Goal: Transaction & Acquisition: Purchase product/service

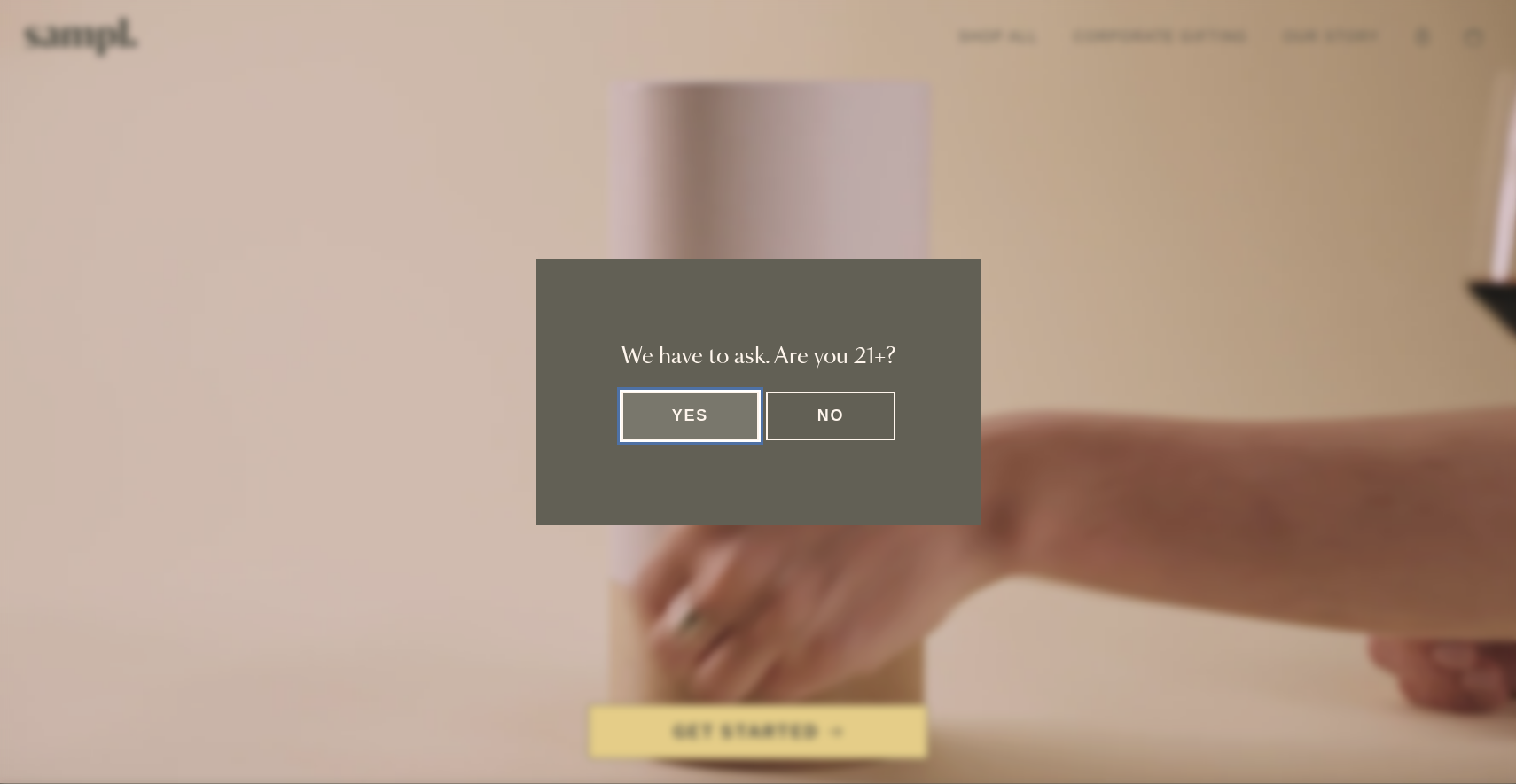
click at [699, 432] on button "Yes" at bounding box center [690, 416] width 138 height 49
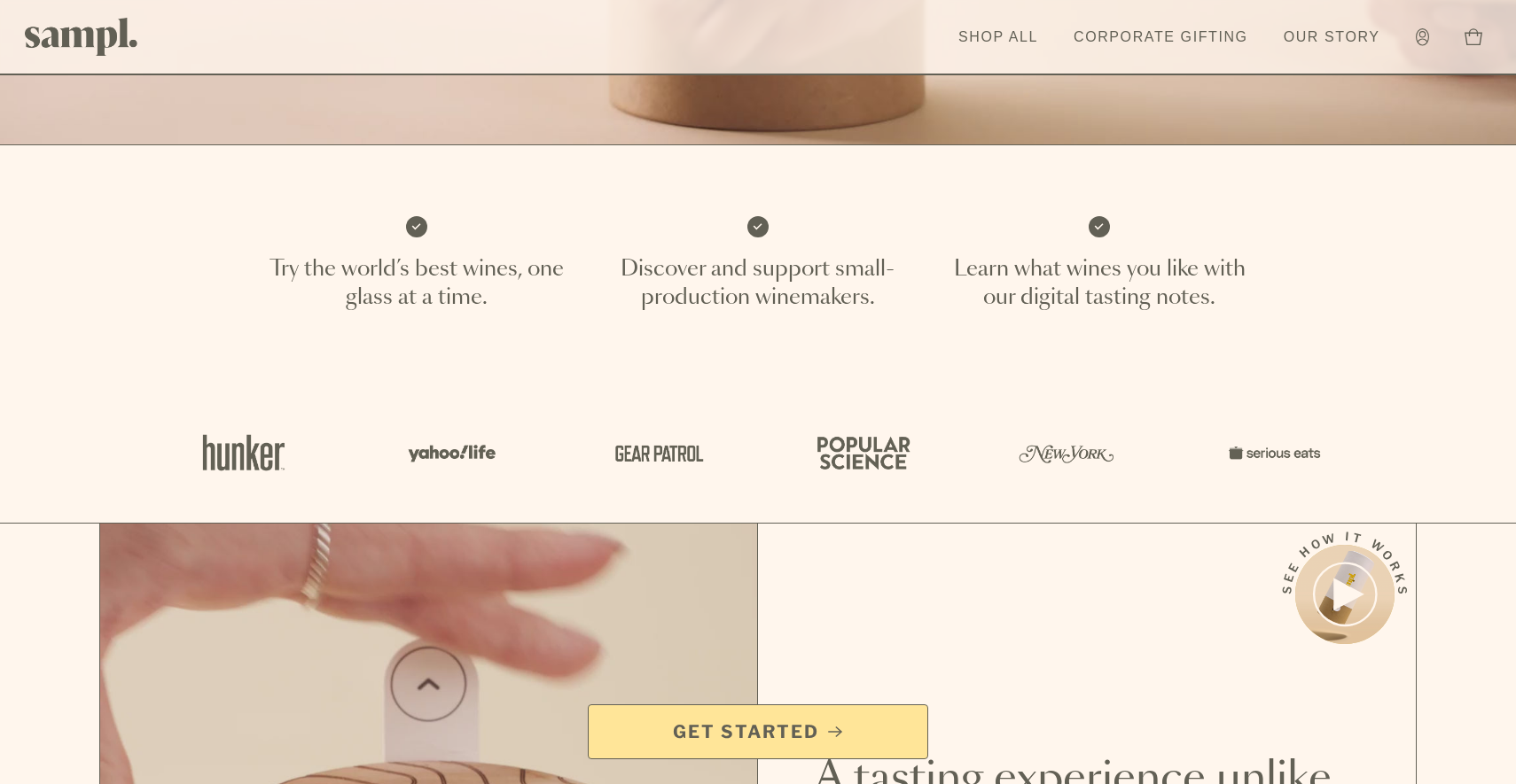
scroll to position [950, 0]
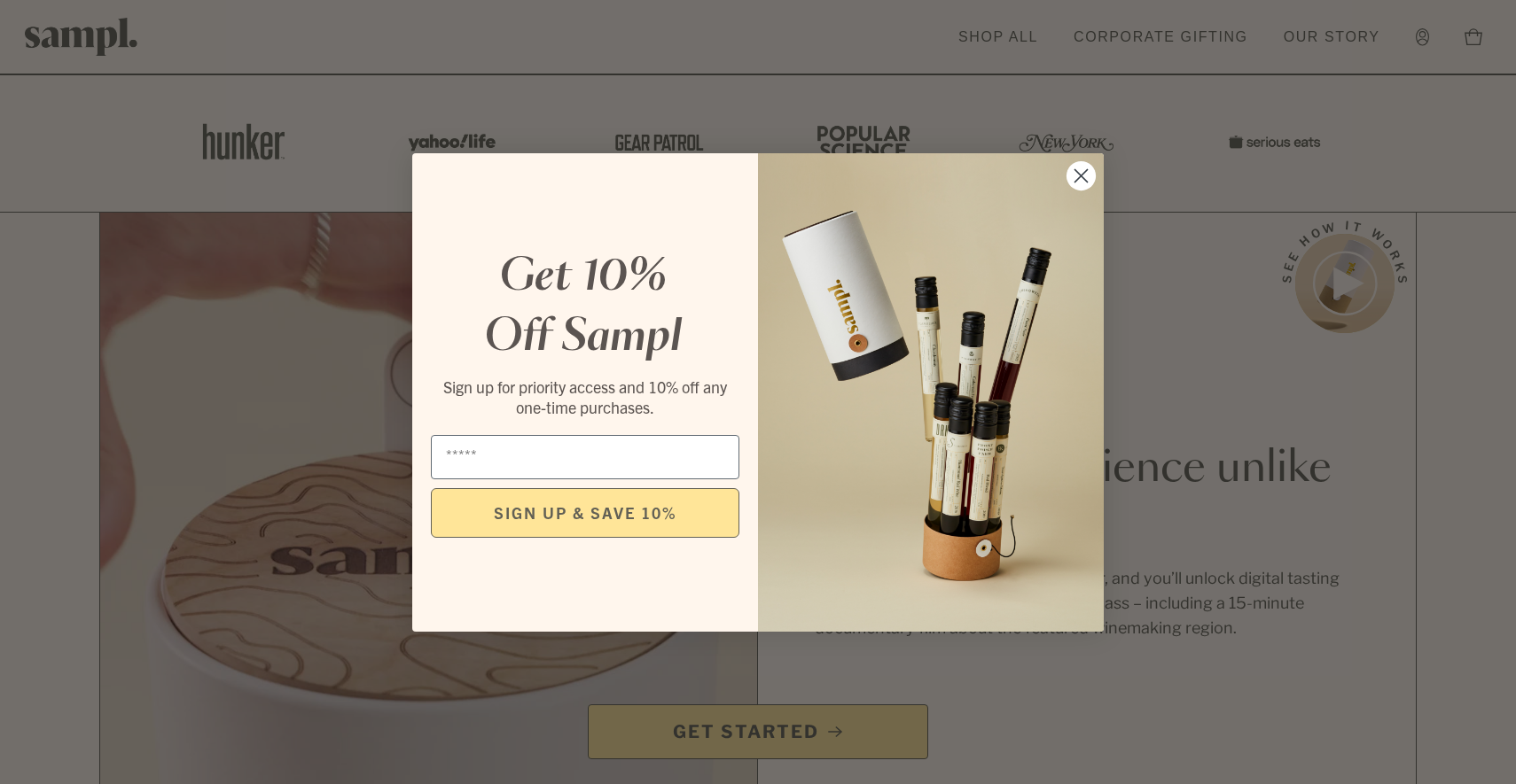
click at [1073, 176] on circle "Close dialog" at bounding box center [1081, 175] width 30 height 30
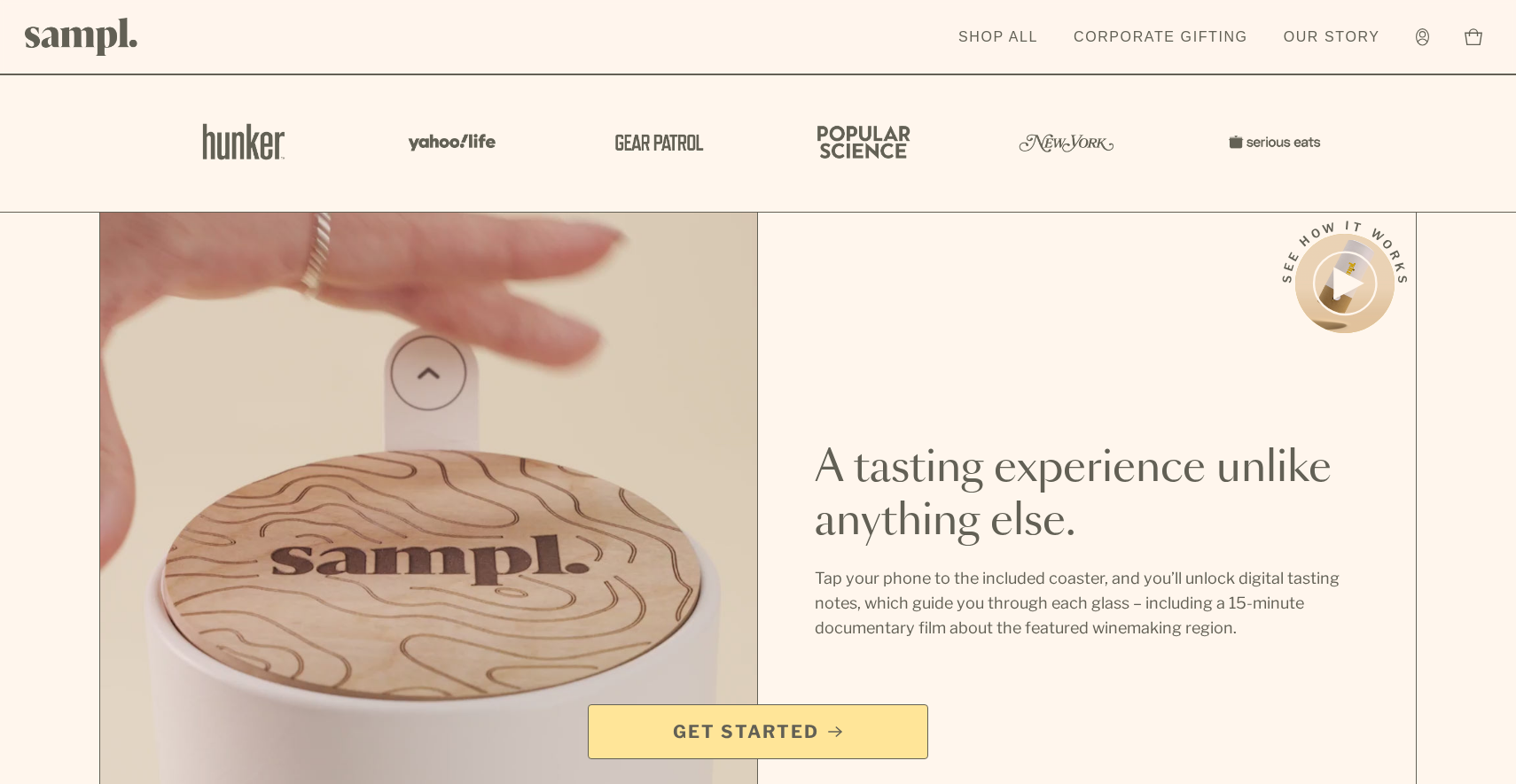
click at [783, 723] on span "Get Started" at bounding box center [746, 732] width 147 height 25
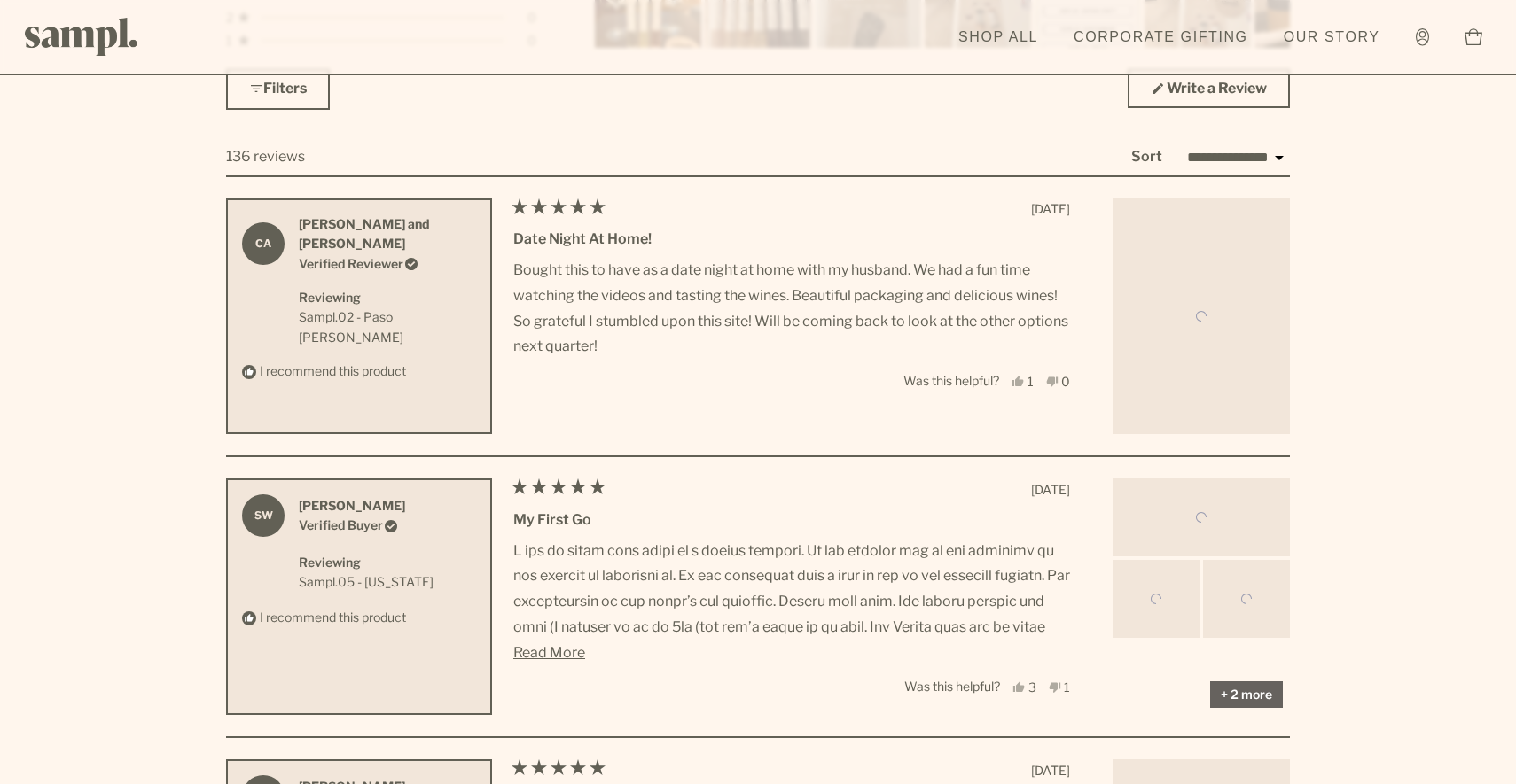
scroll to position [5284, 0]
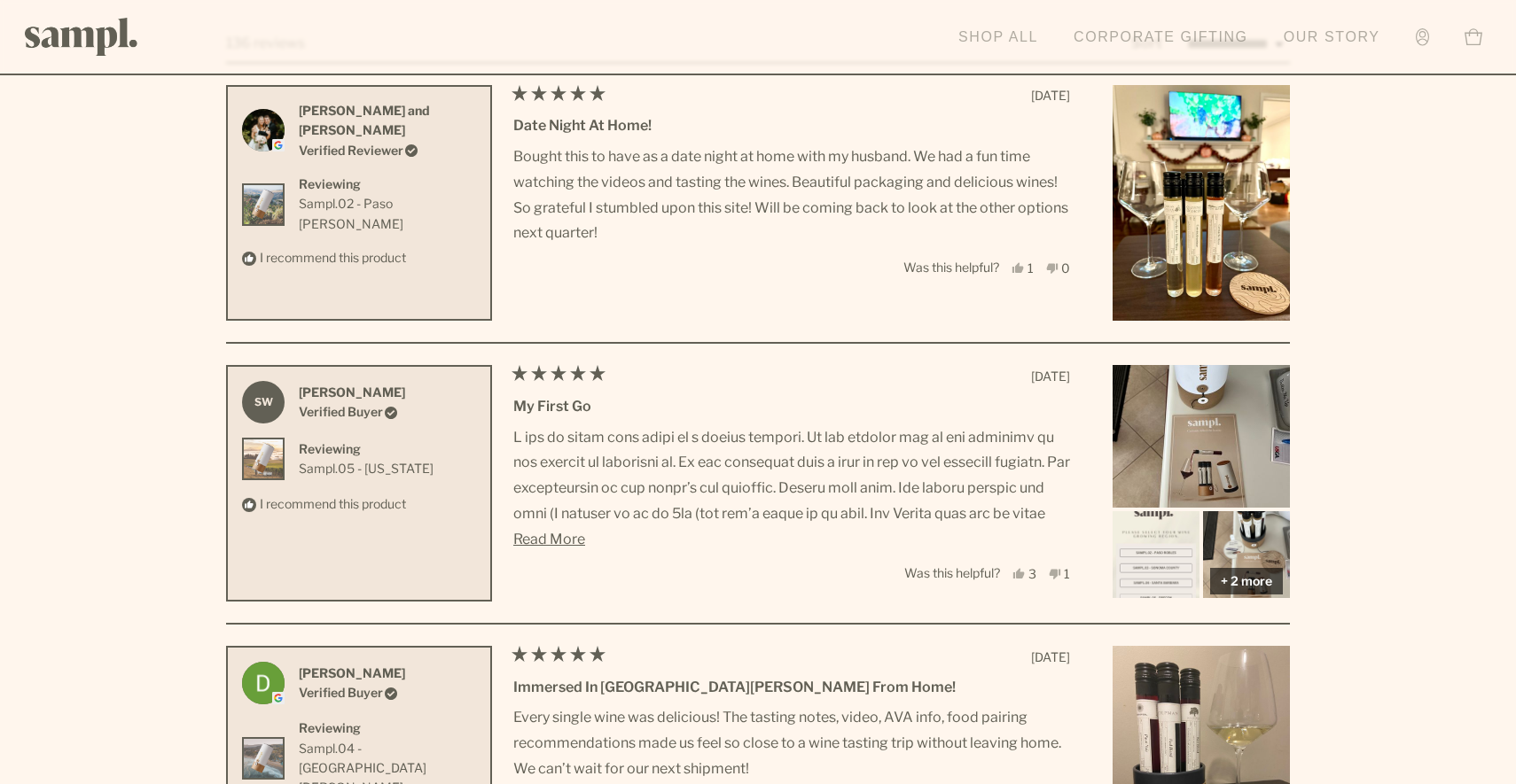
click at [982, 25] on link "Shop All" at bounding box center [998, 37] width 97 height 39
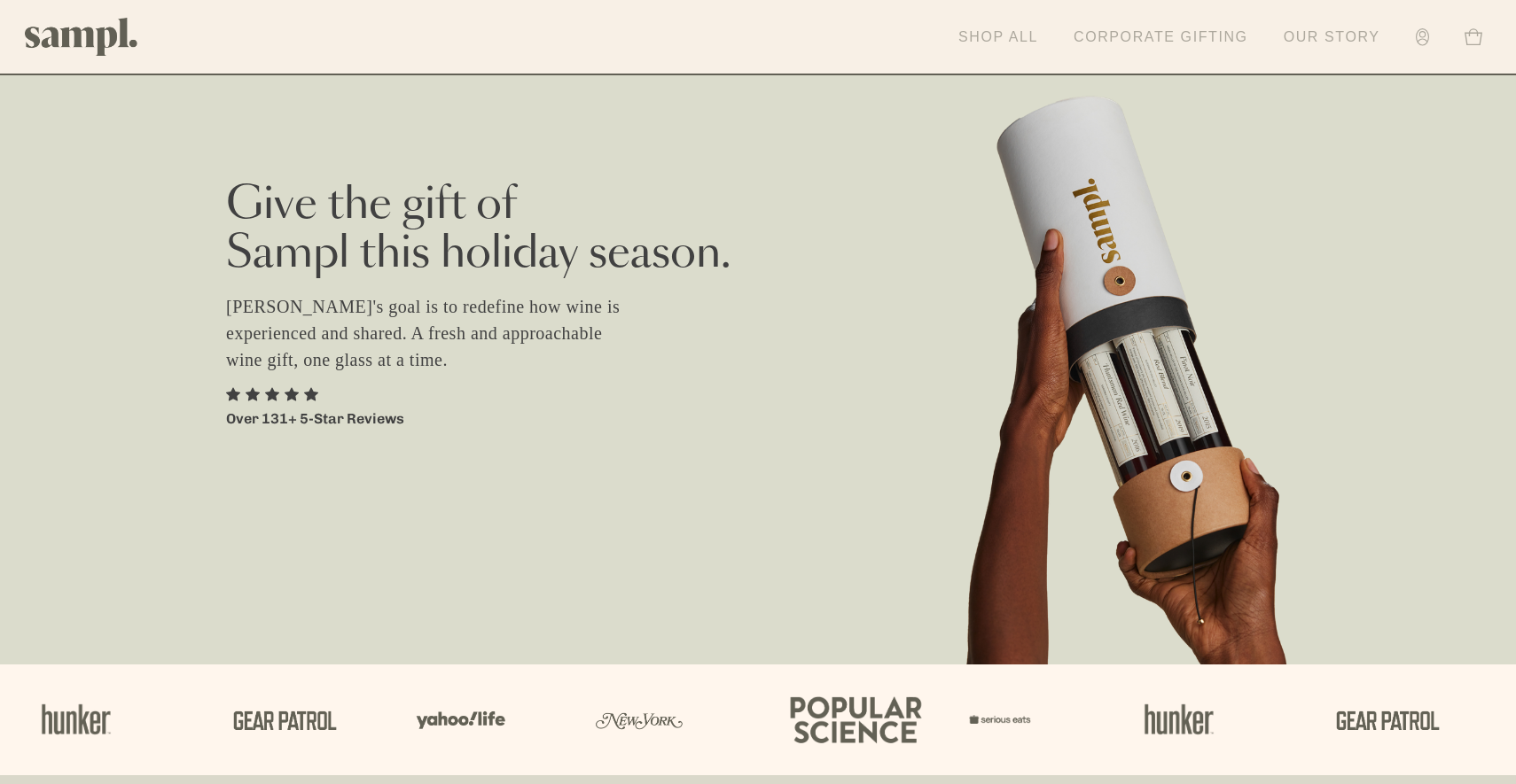
click at [1134, 27] on link "Corporate Gifting" at bounding box center [1162, 37] width 193 height 39
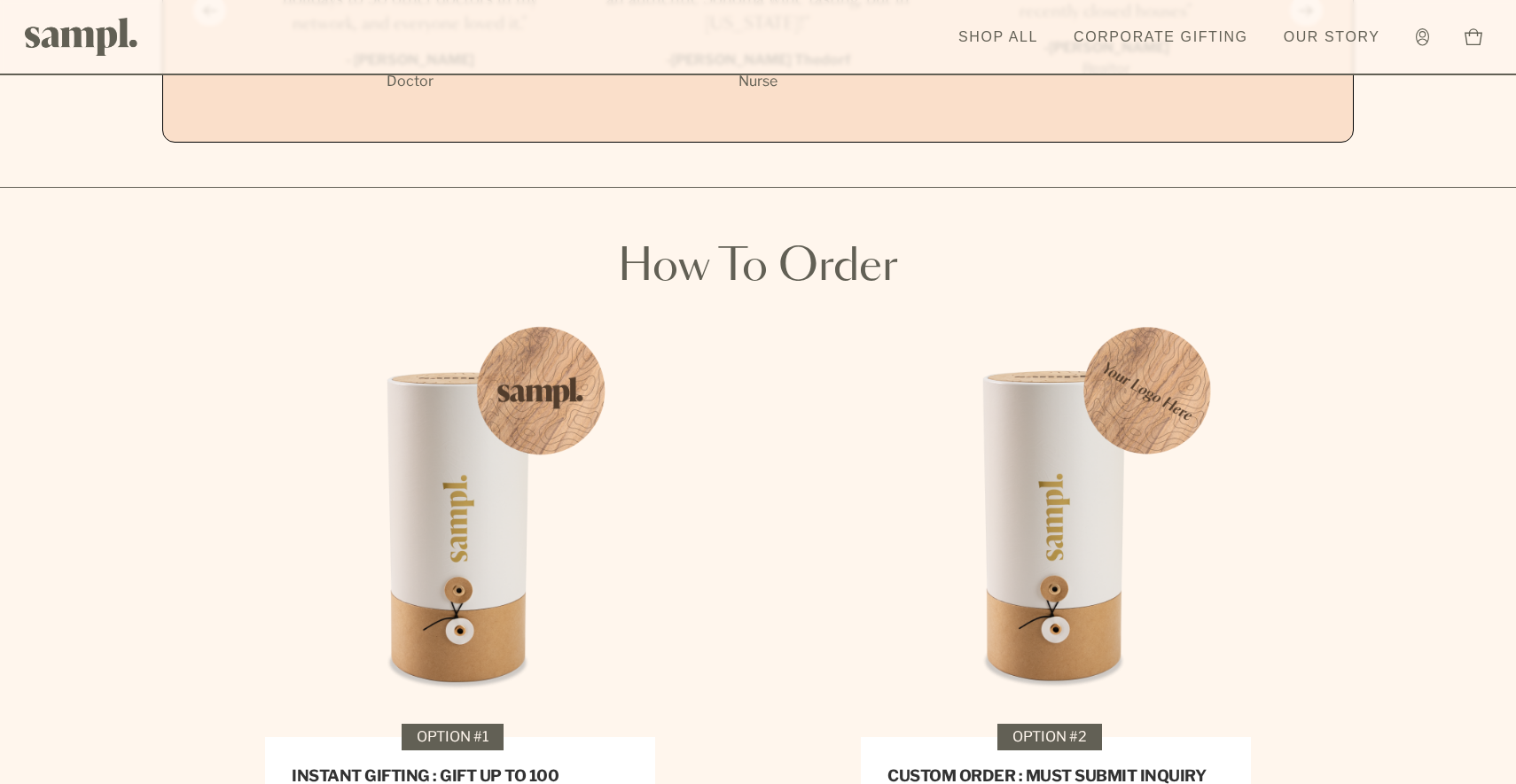
scroll to position [2599, 0]
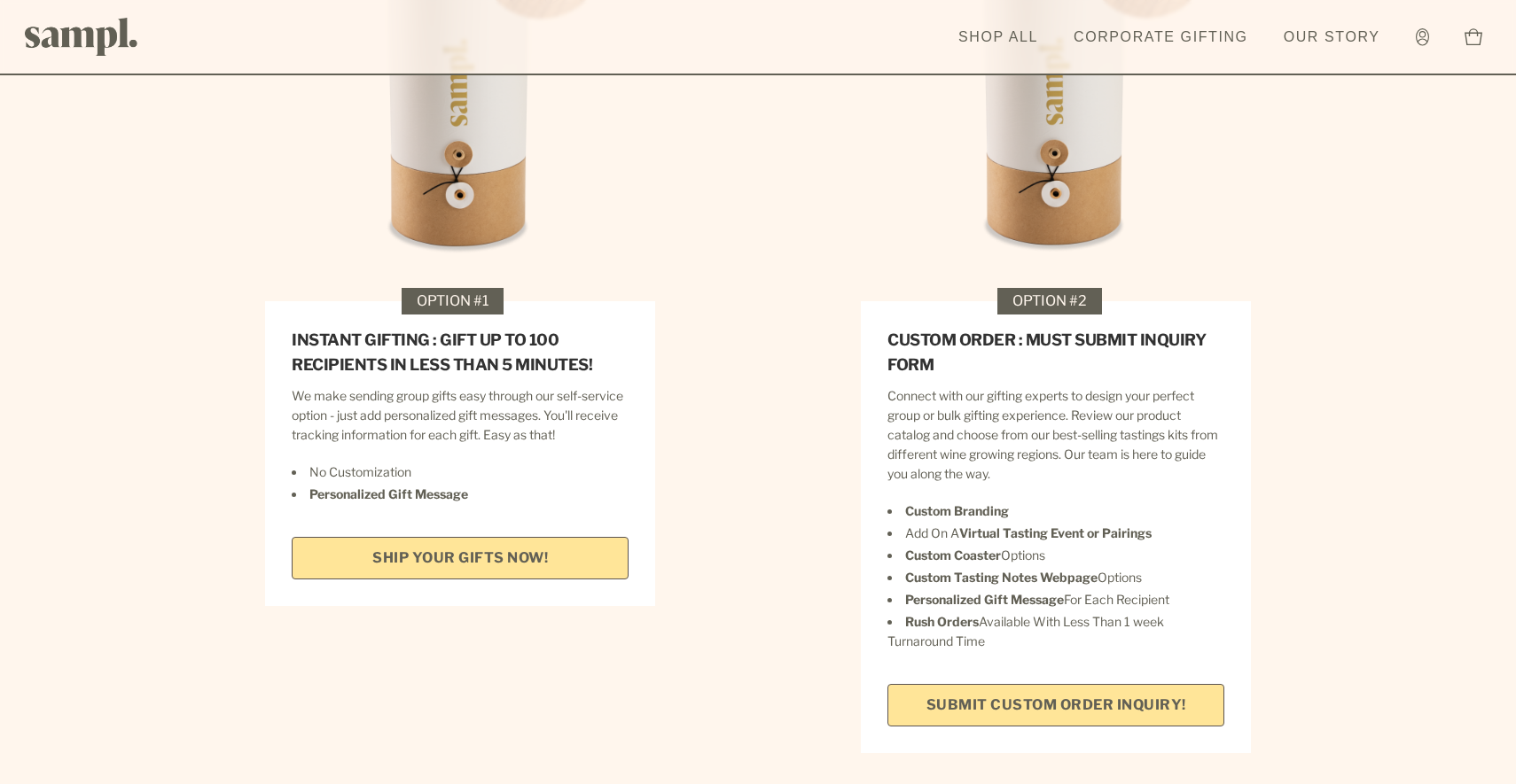
click at [516, 537] on link "SHIP YOUR GIFTS NOW!" at bounding box center [460, 559] width 337 height 43
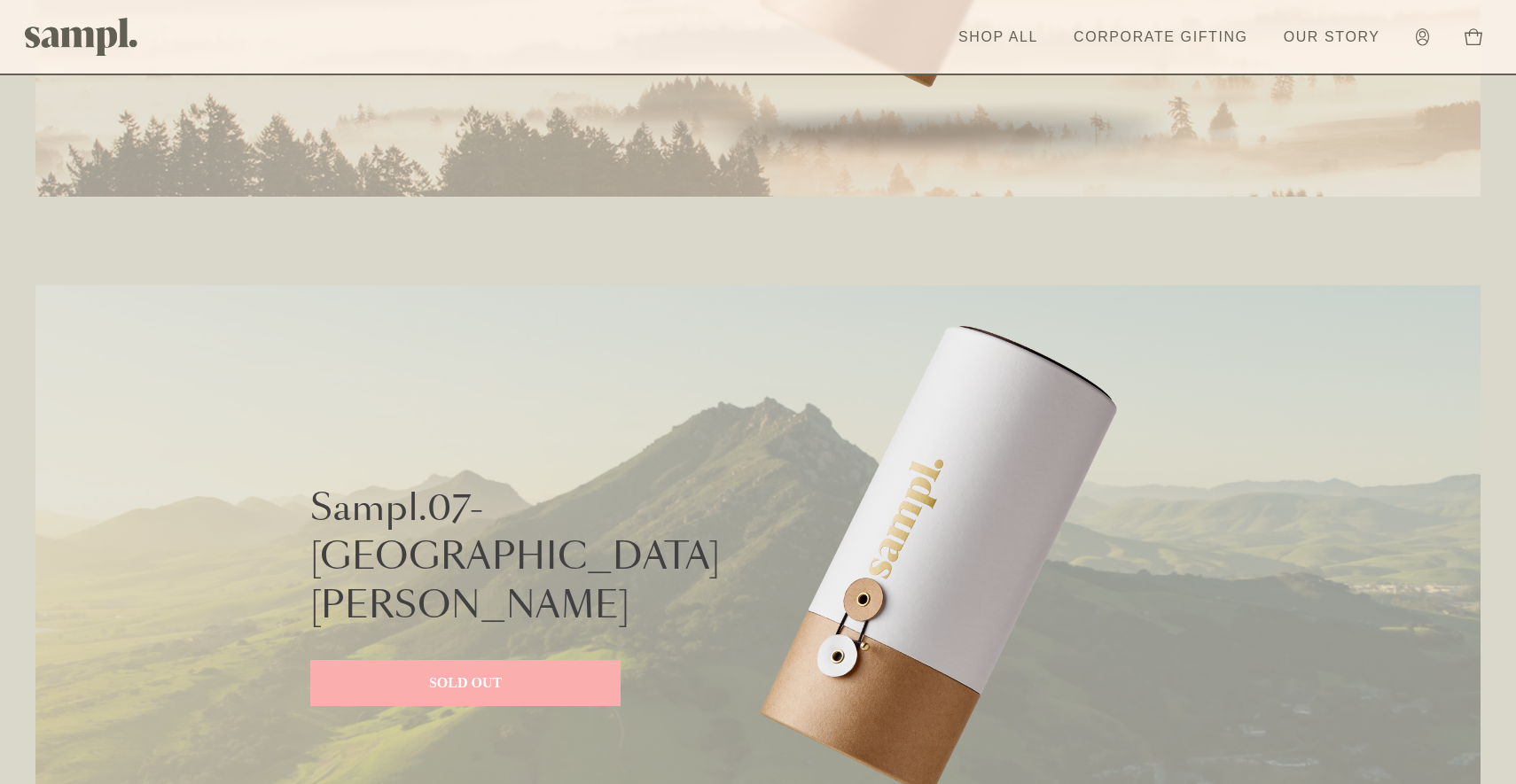
scroll to position [4000, 0]
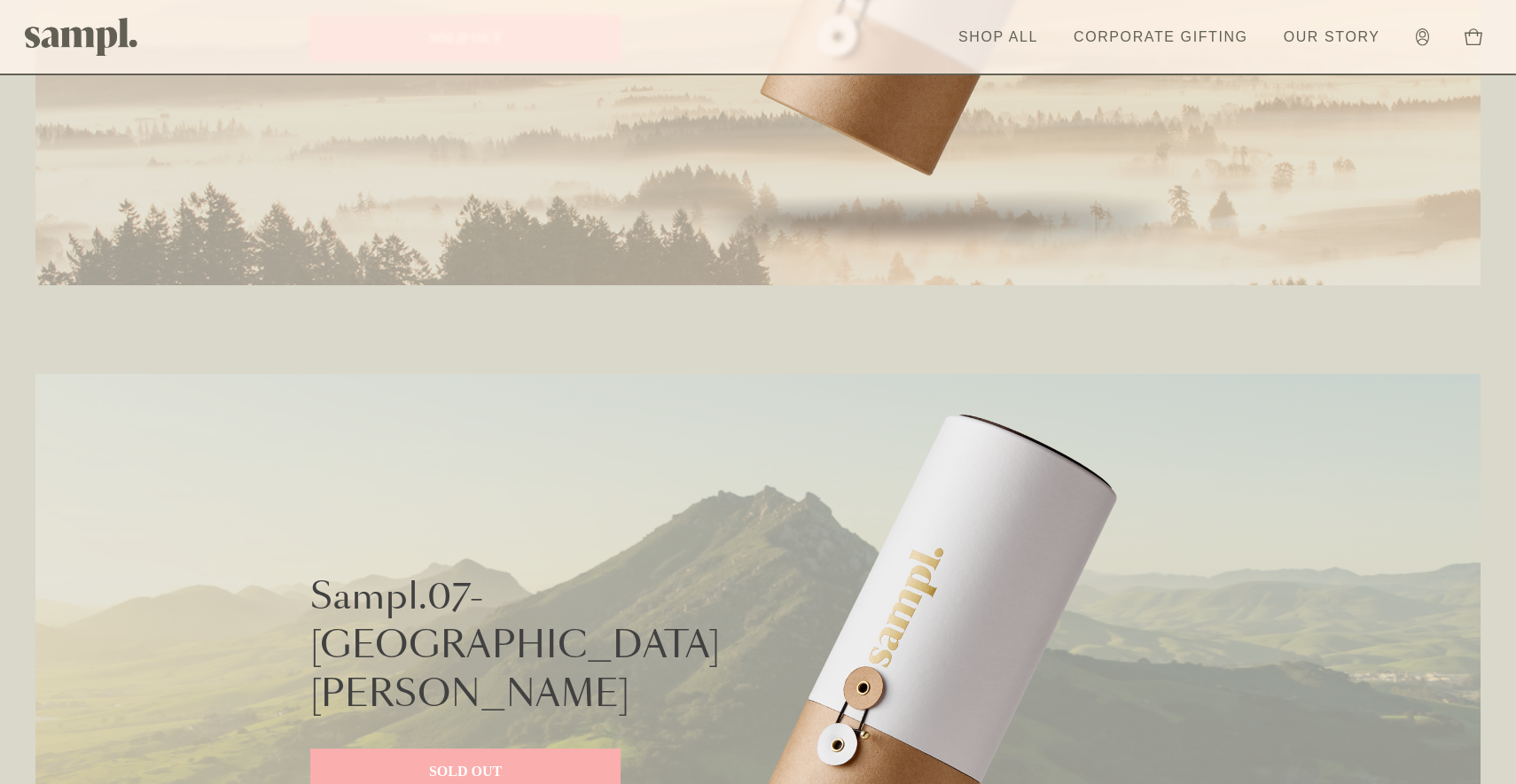
click at [61, 51] on img at bounding box center [82, 36] width 113 height 38
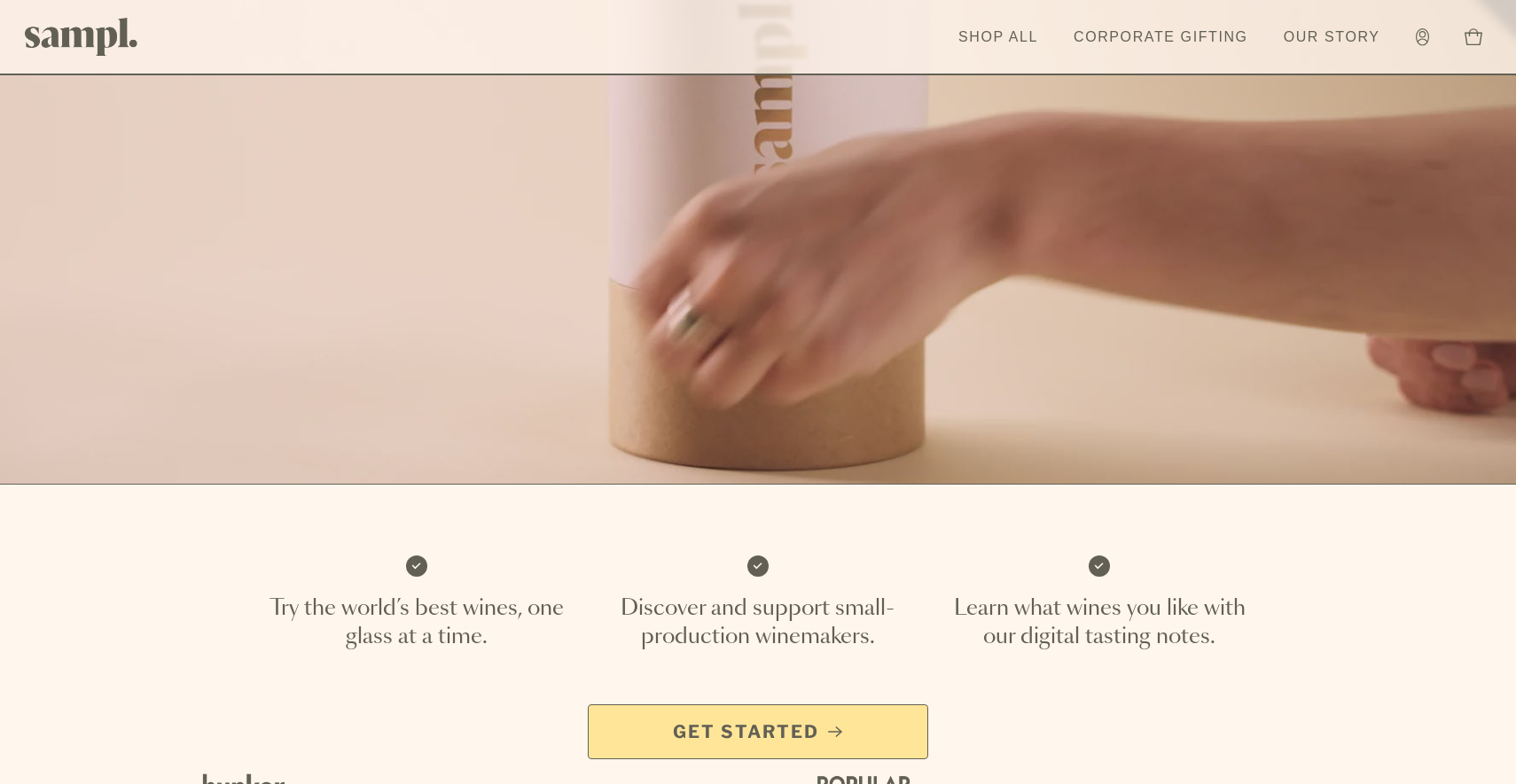
scroll to position [698, 0]
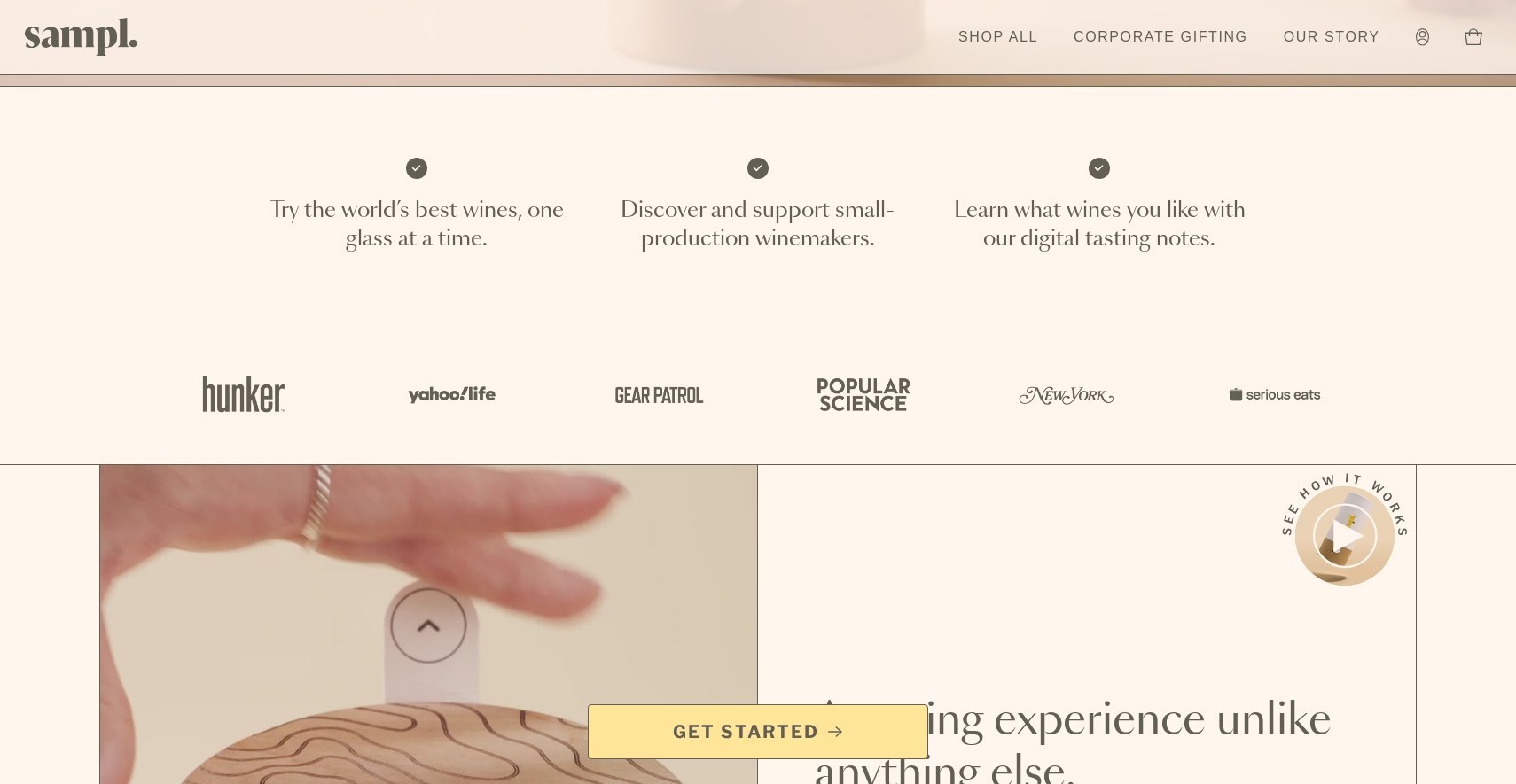
click at [705, 705] on link "Get Started" at bounding box center [758, 731] width 340 height 55
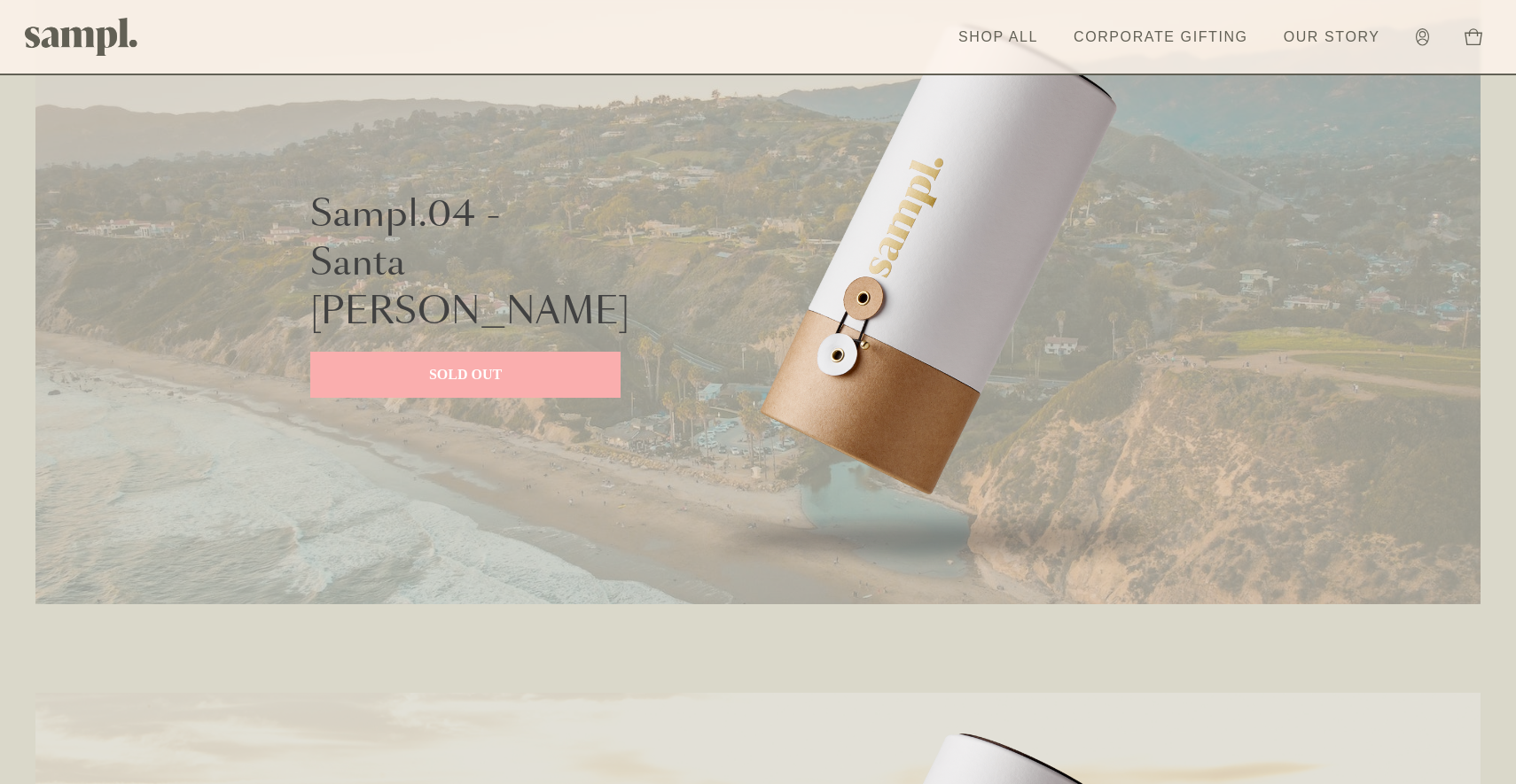
scroll to position [3088, 0]
